Goal: Transaction & Acquisition: Obtain resource

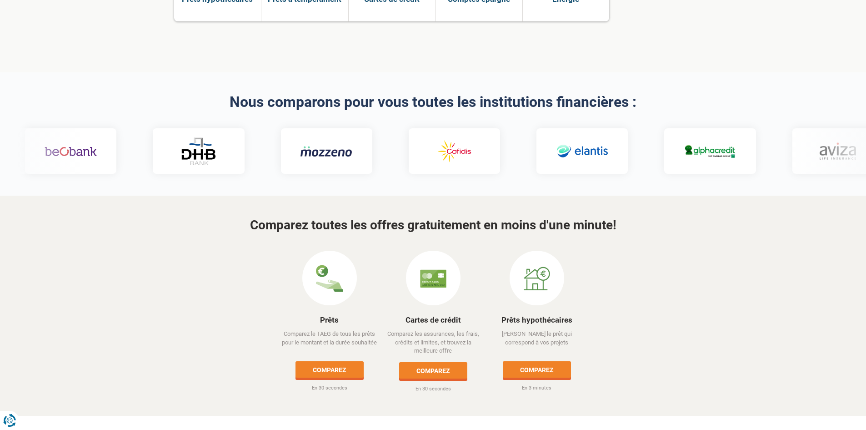
scroll to position [242, 0]
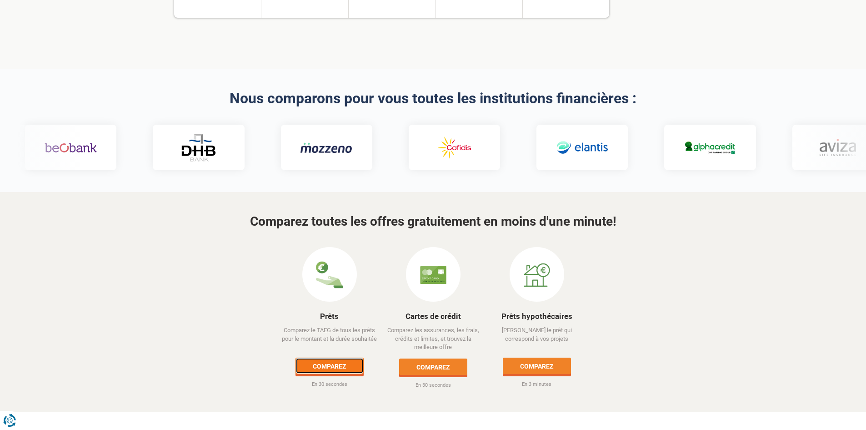
click at [321, 357] on link "Comparez" at bounding box center [330, 365] width 68 height 16
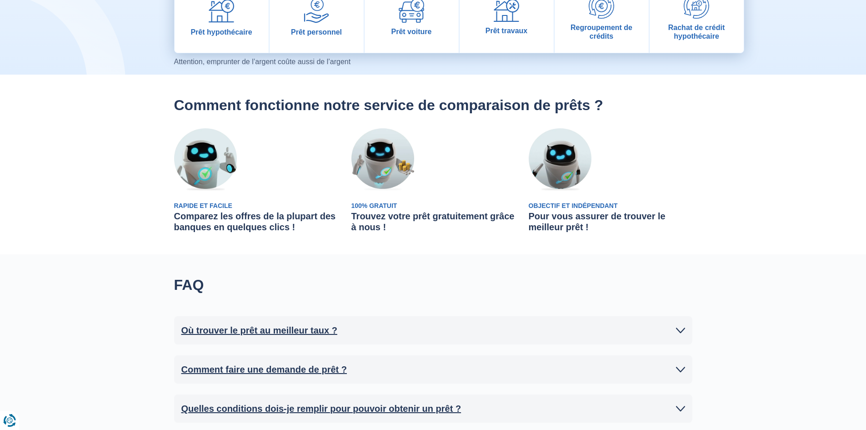
scroll to position [91, 0]
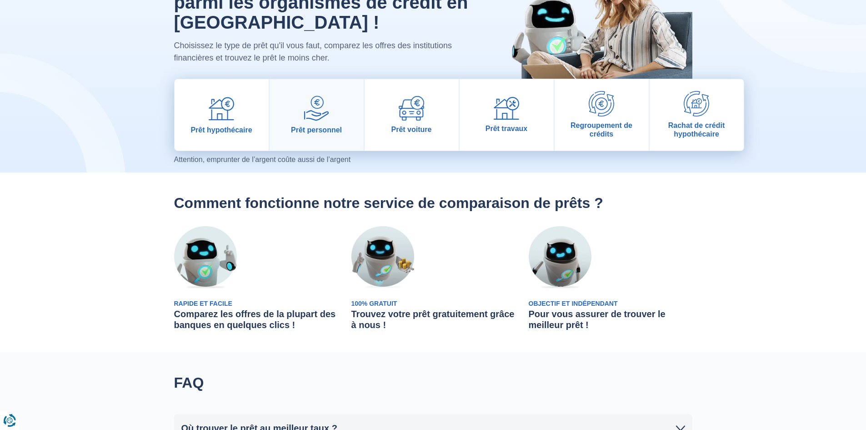
click at [311, 125] on span "Prêt personnel" at bounding box center [316, 129] width 51 height 9
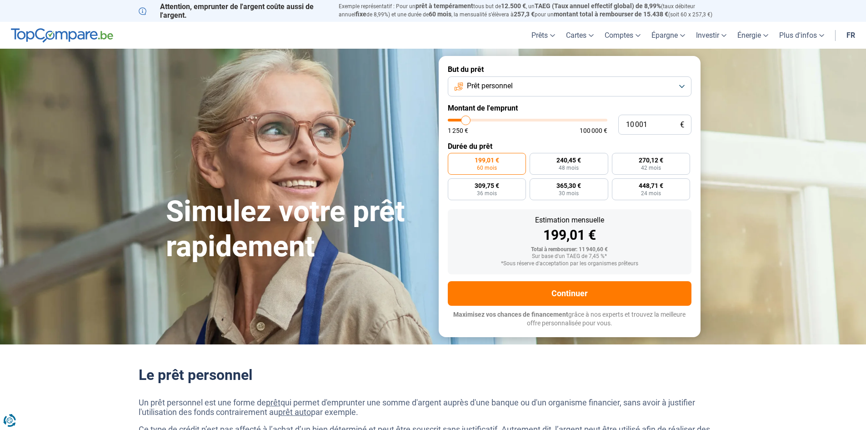
click at [530, 84] on button "Prêt personnel" at bounding box center [570, 86] width 244 height 20
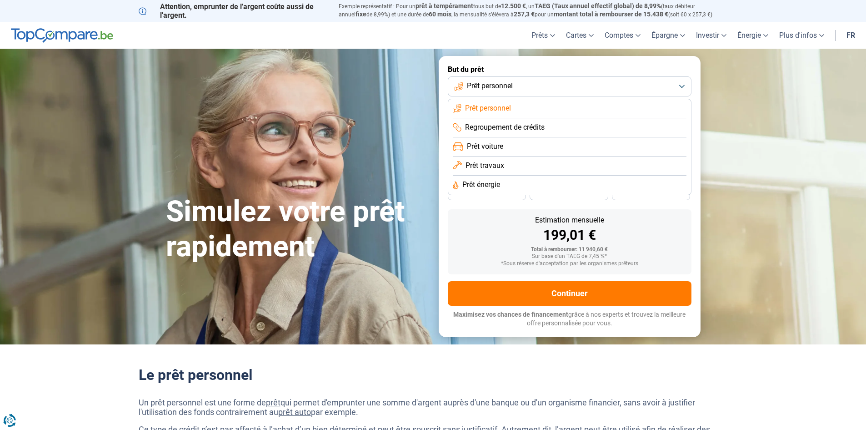
click at [530, 84] on button "Prêt personnel" at bounding box center [570, 86] width 244 height 20
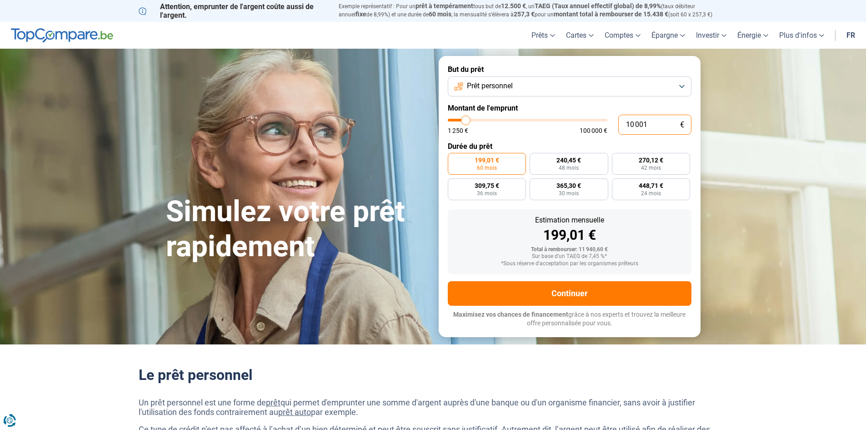
drag, startPoint x: 632, startPoint y: 127, endPoint x: 594, endPoint y: 128, distance: 38.2
click at [601, 128] on div "10 001 € 1 250 € 100 000 €" at bounding box center [570, 125] width 244 height 20
type input "6"
type input "1250"
type input "60"
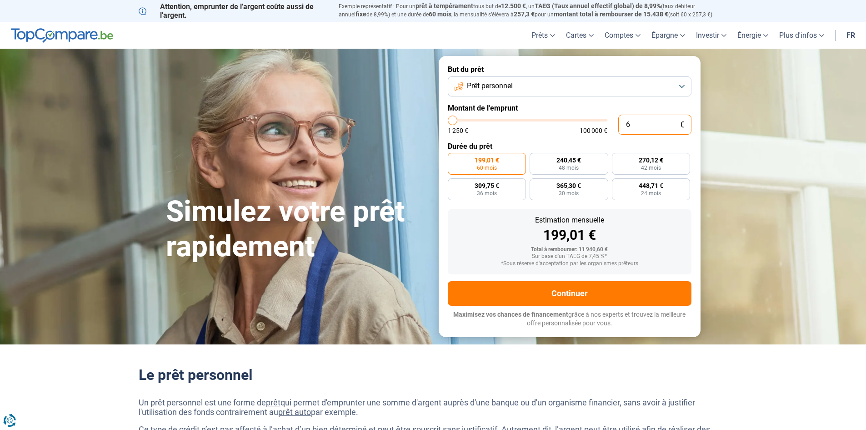
type input "1250"
type input "600"
type input "1250"
type input "6 000"
type input "6000"
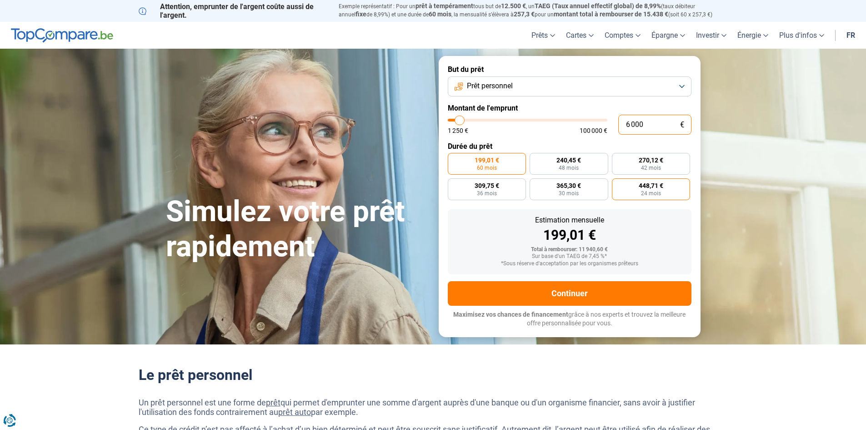
radio input "true"
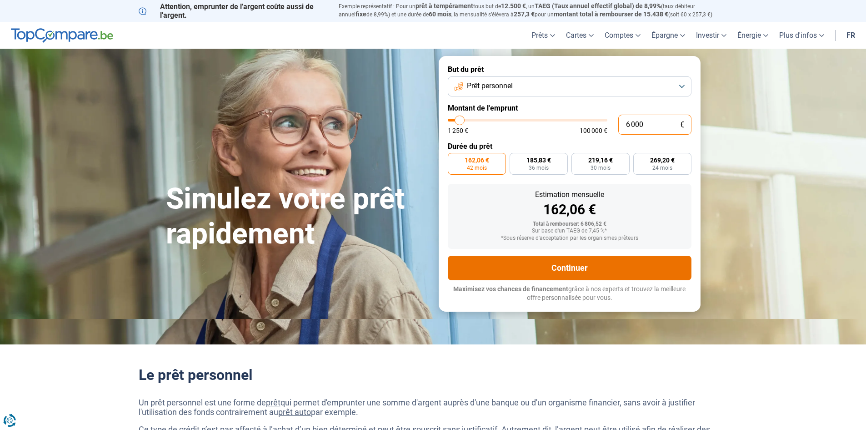
type input "6 000"
click at [613, 264] on button "Continuer" at bounding box center [570, 267] width 244 height 25
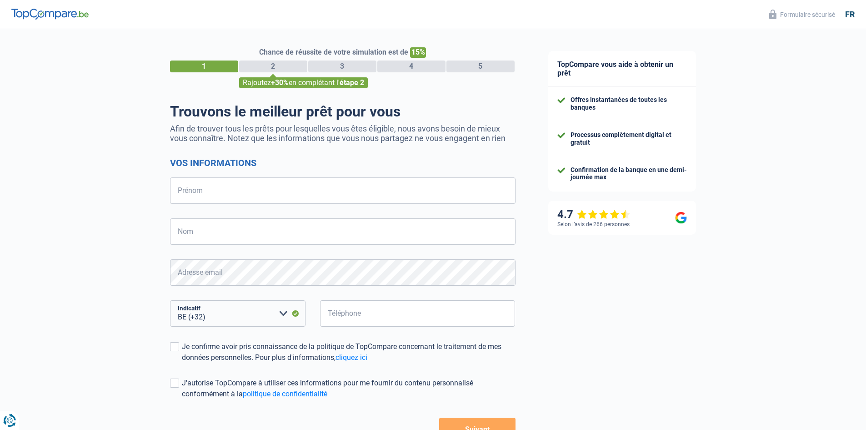
select select "32"
